Goal: Information Seeking & Learning: Understand process/instructions

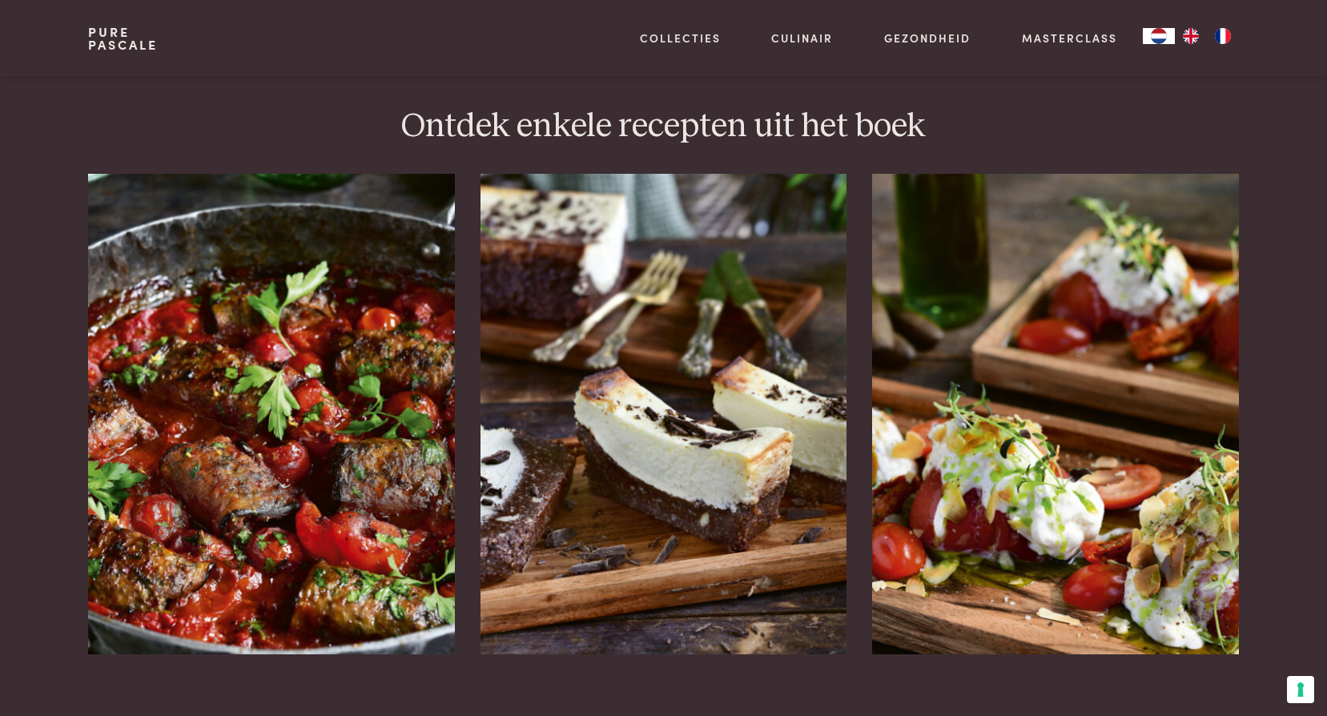
scroll to position [2001, 0]
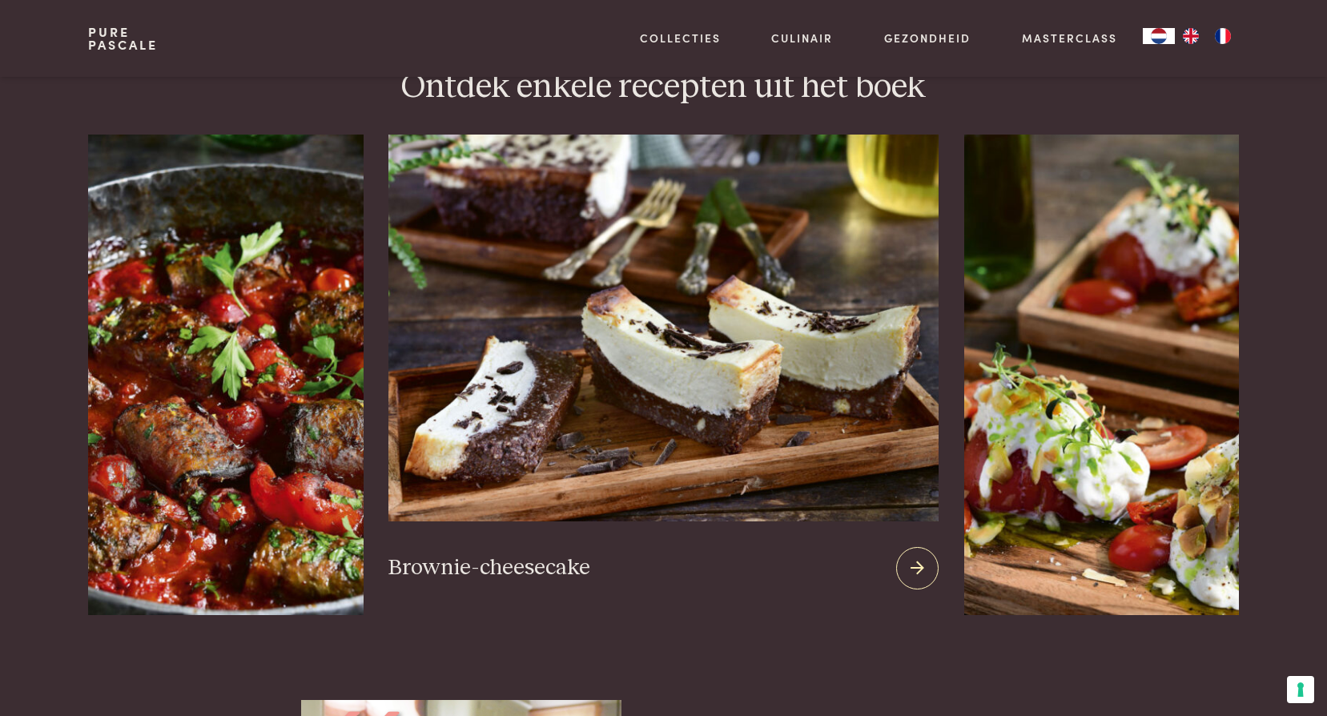
click at [917, 556] on icon at bounding box center [917, 567] width 14 height 23
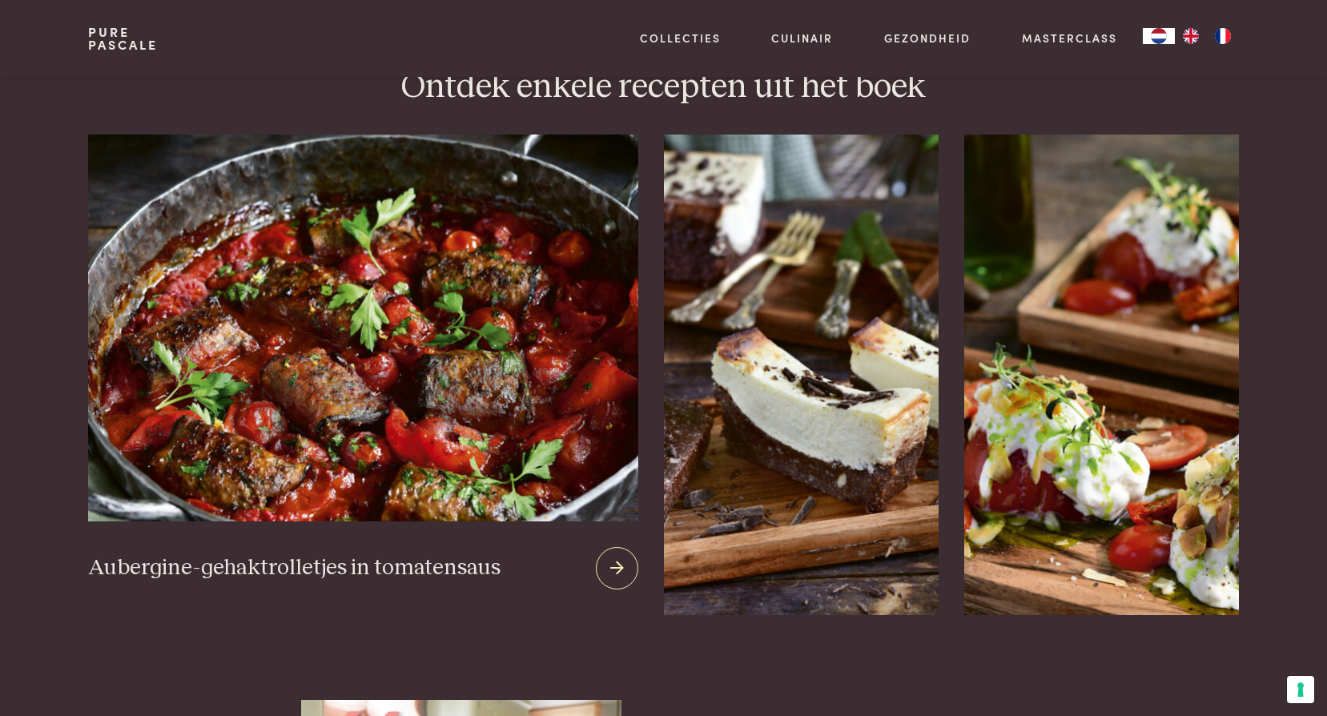
click at [620, 556] on icon at bounding box center [617, 567] width 14 height 23
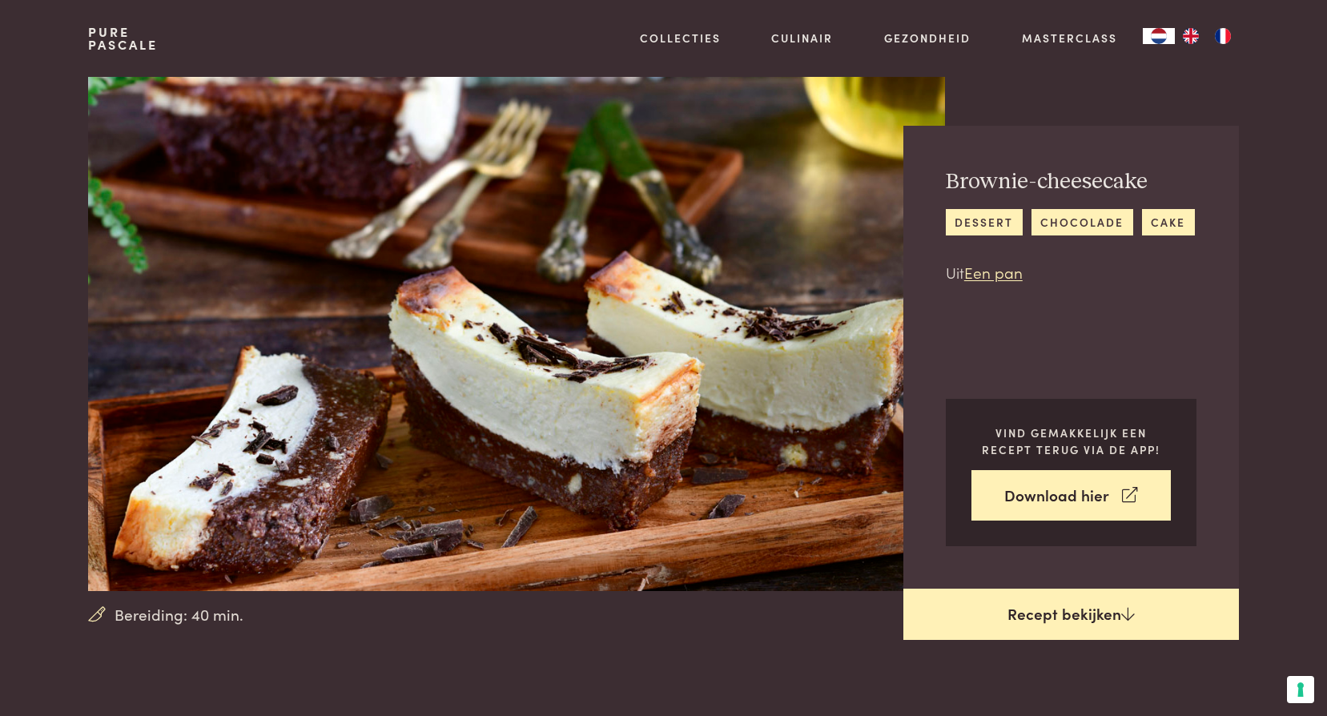
click at [1105, 620] on link "Recept bekijken" at bounding box center [1070, 613] width 335 height 51
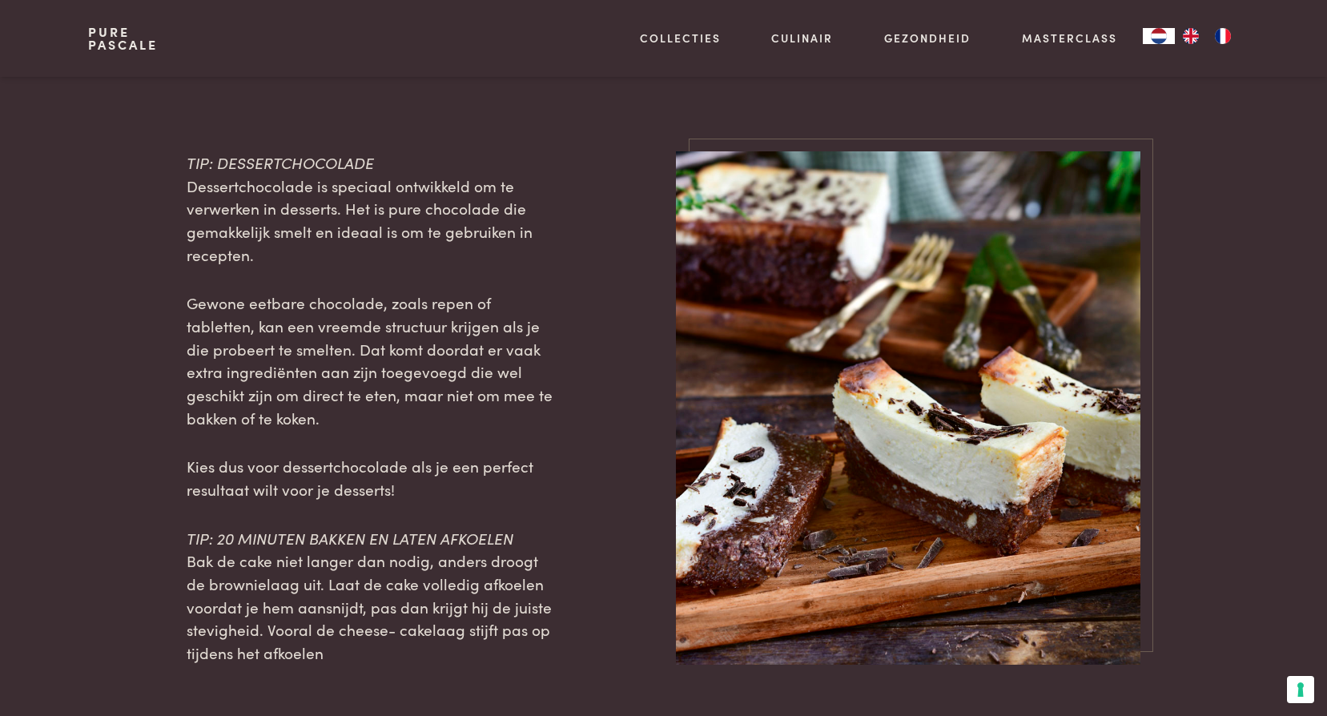
scroll to position [1604, 0]
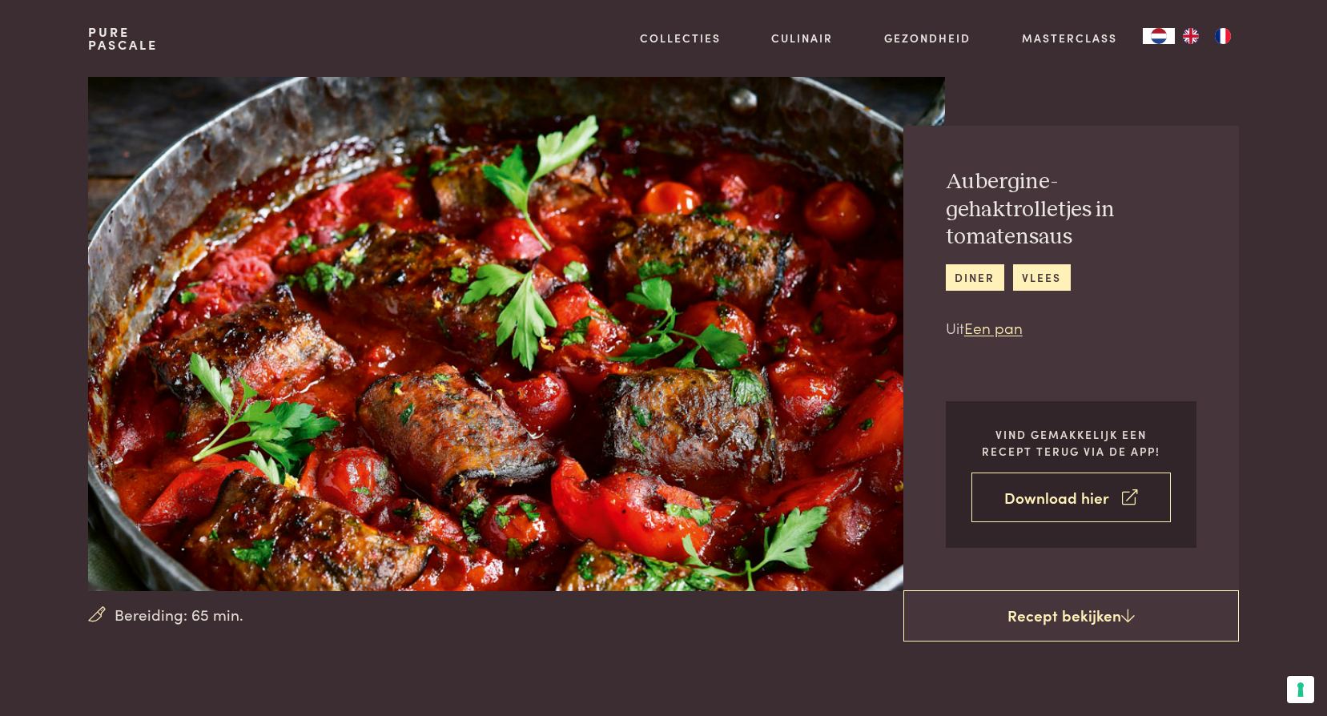
click at [1122, 490] on icon at bounding box center [1129, 497] width 15 height 23
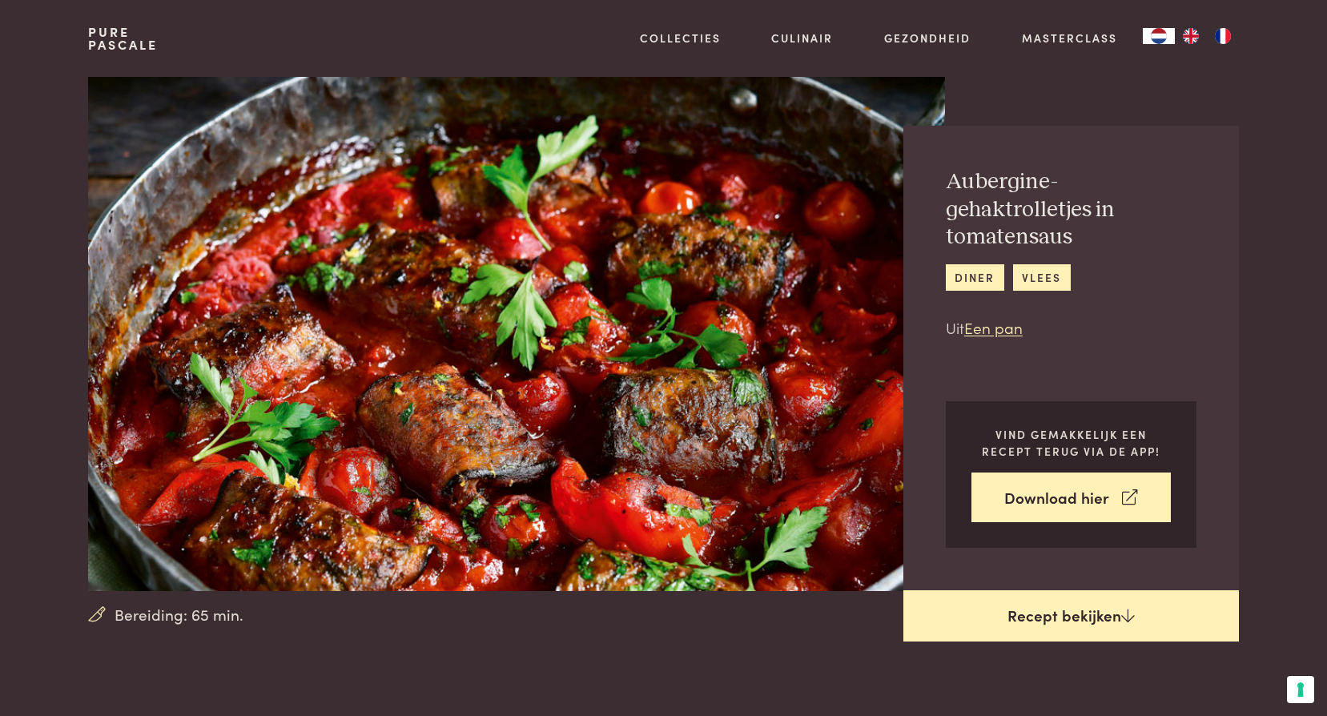
click at [1124, 612] on icon at bounding box center [1128, 615] width 14 height 15
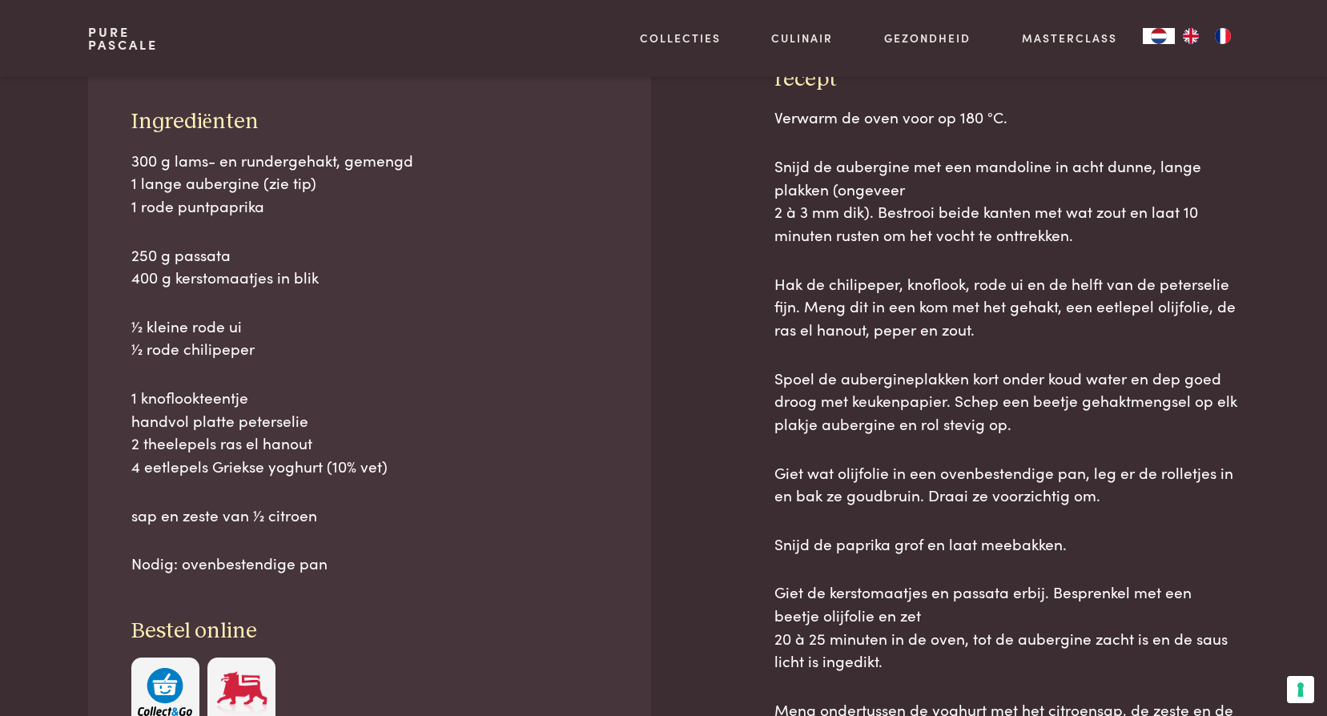
scroll to position [725, 0]
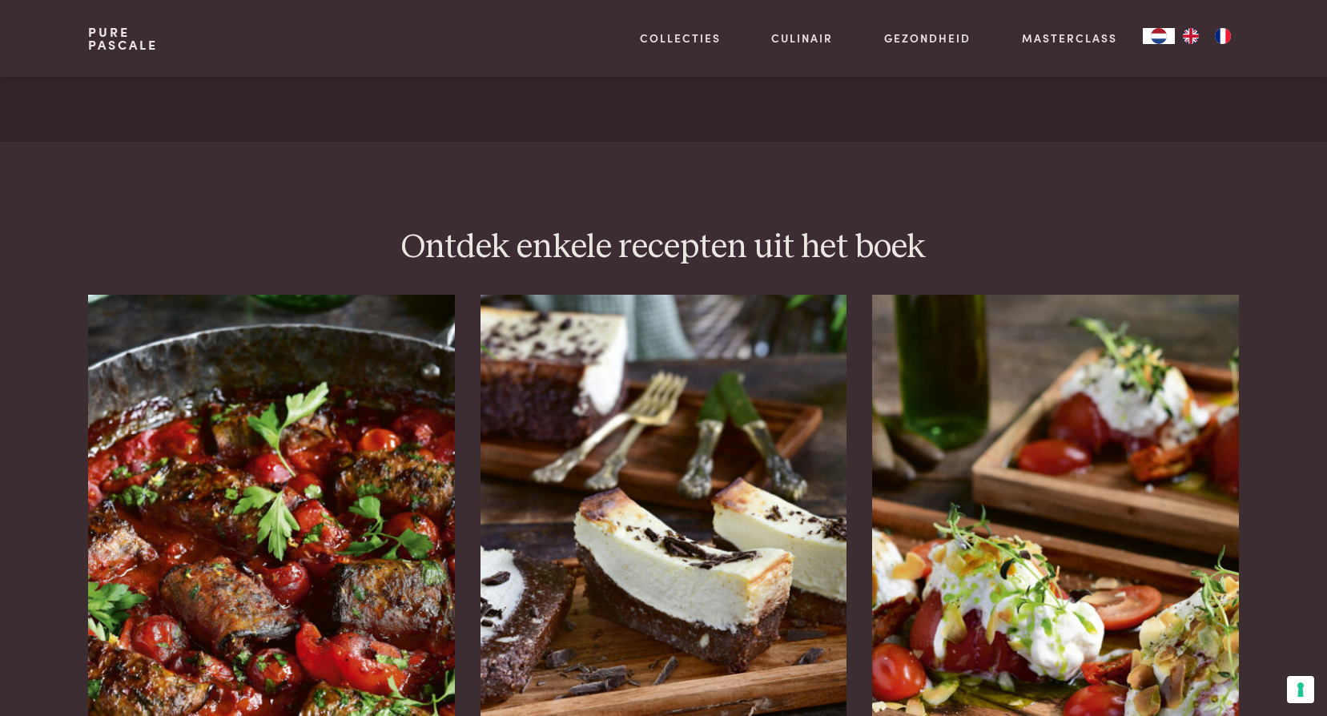
scroll to position [1921, 0]
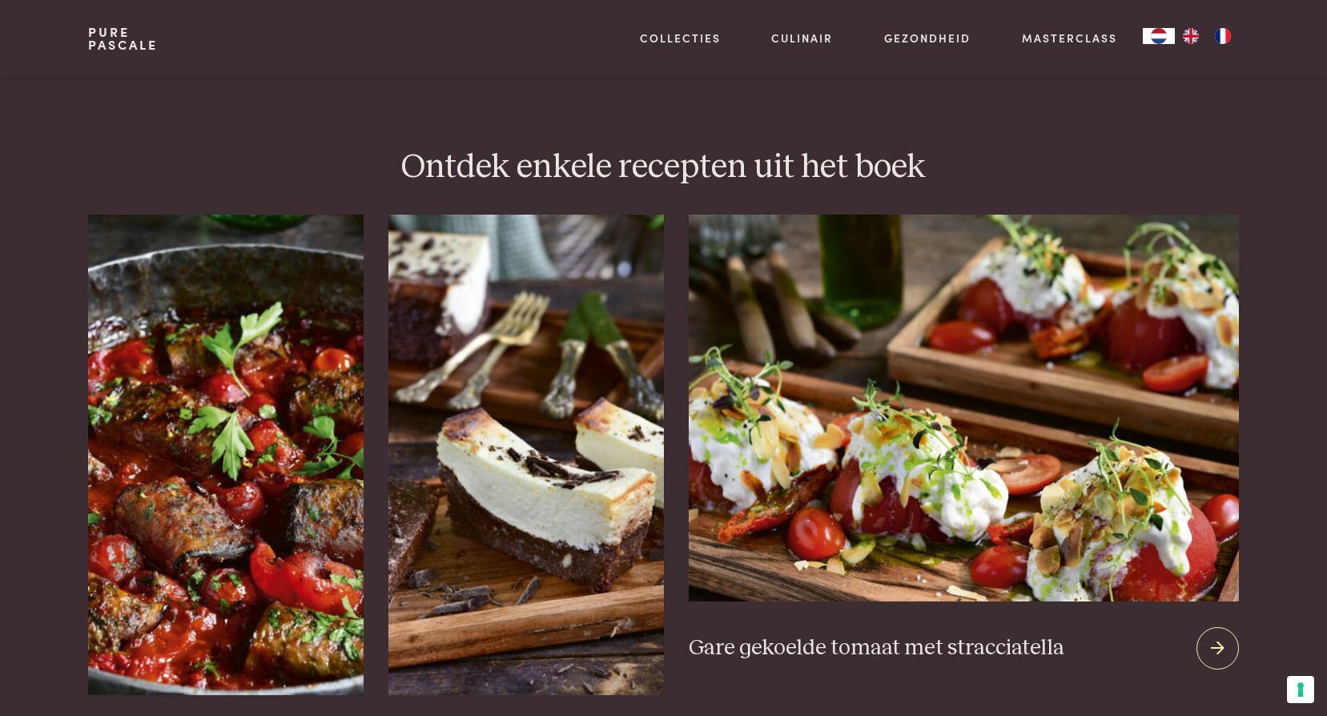
click at [1217, 636] on icon at bounding box center [1217, 647] width 14 height 23
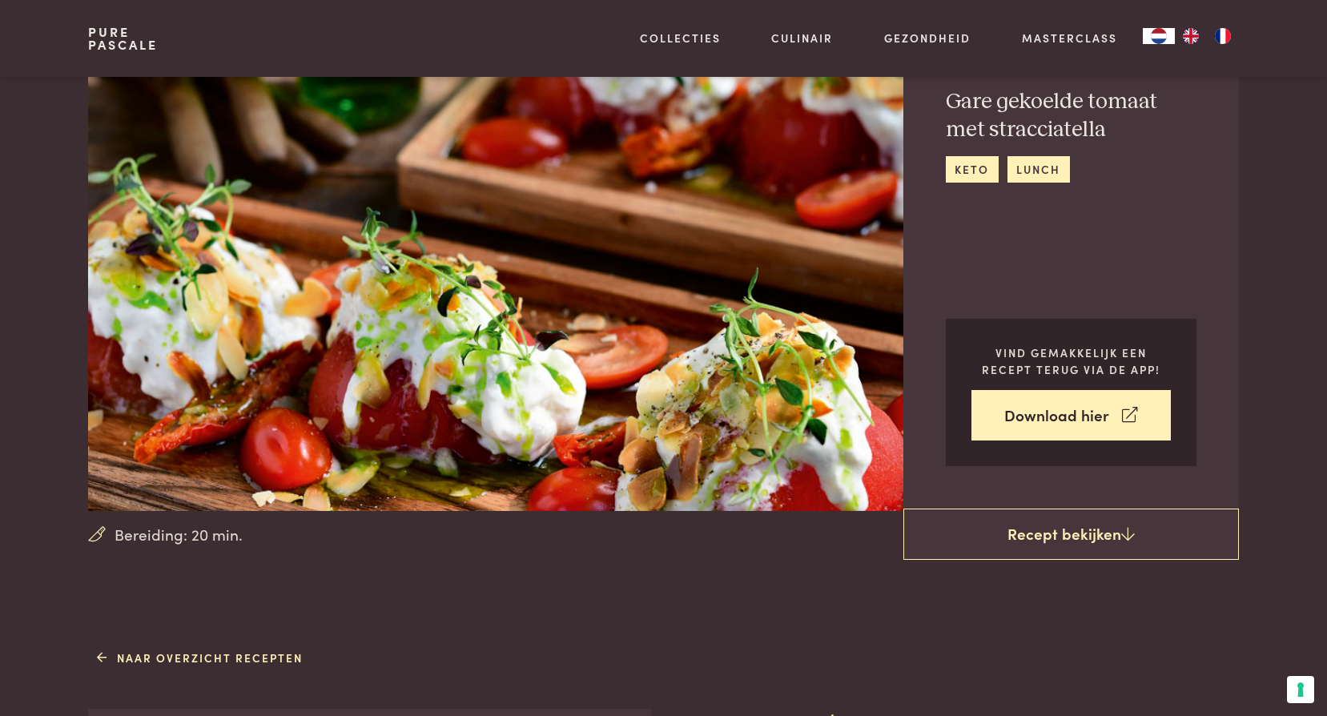
scroll to position [160, 0]
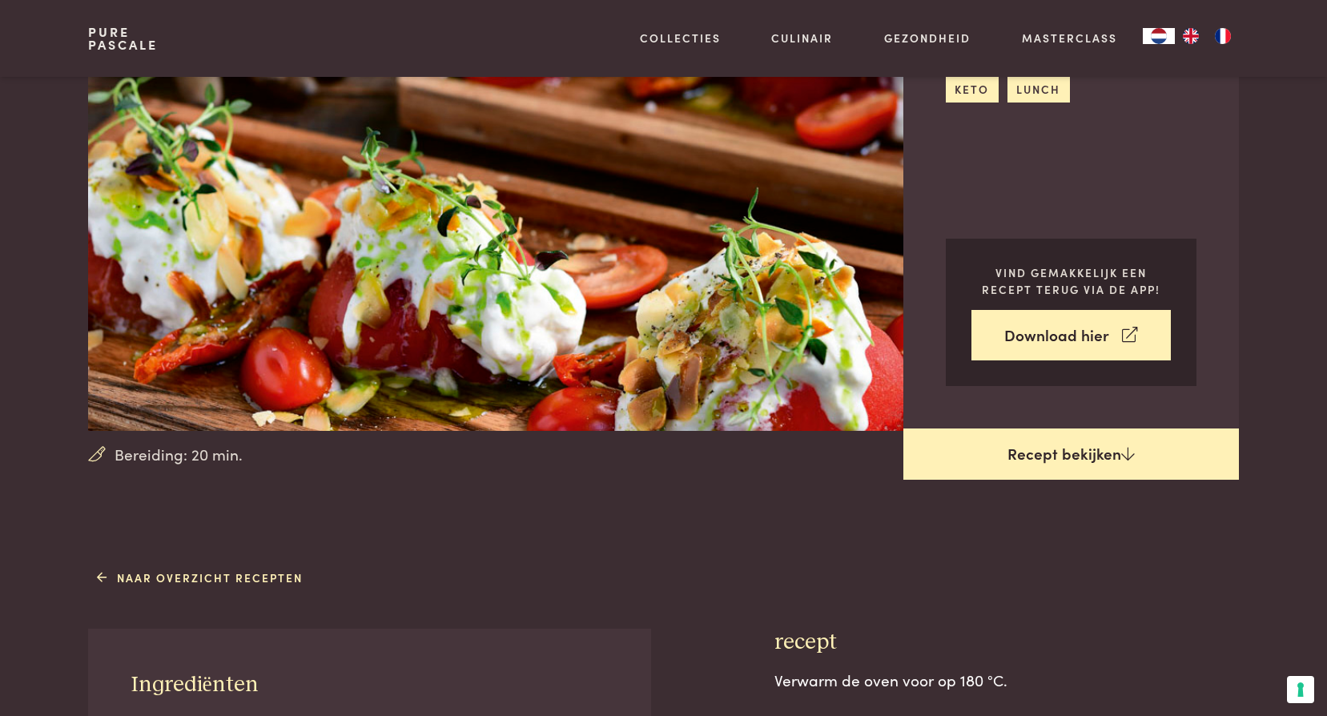
click at [1082, 454] on link "Recept bekijken" at bounding box center [1070, 453] width 335 height 51
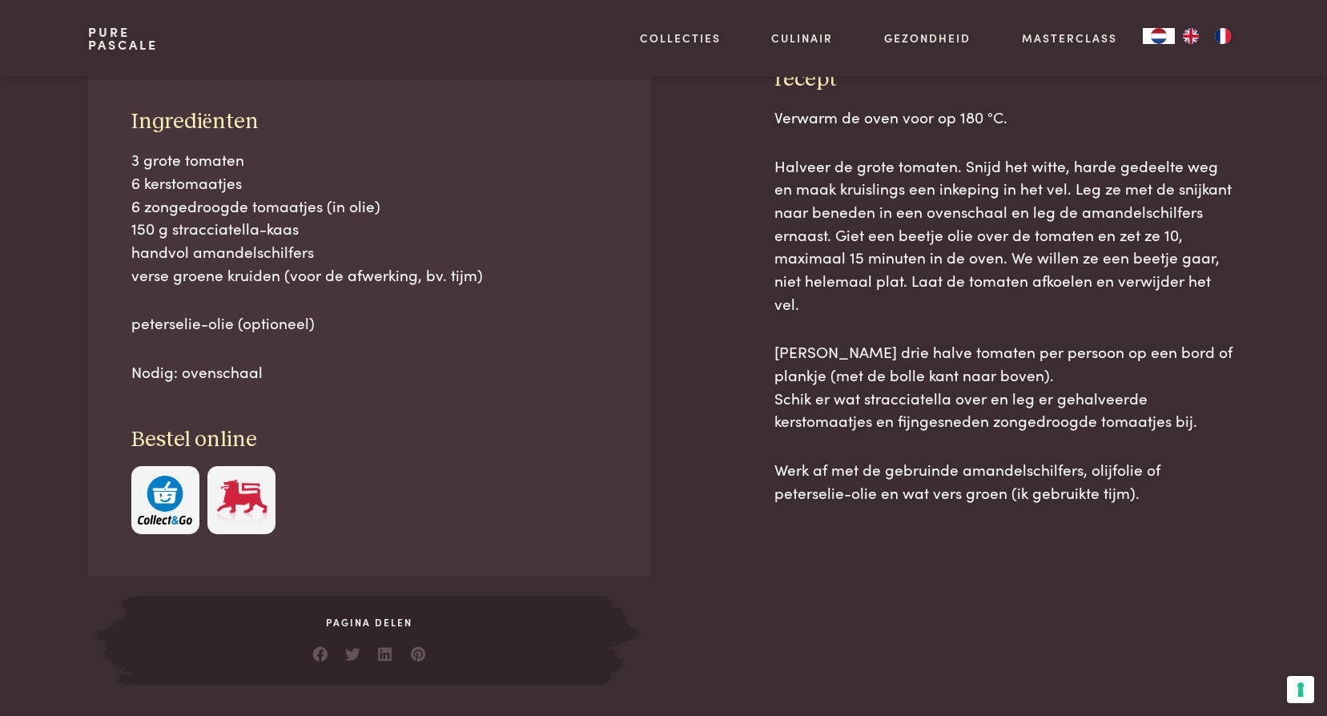
scroll to position [724, 0]
